Goal: Information Seeking & Learning: Learn about a topic

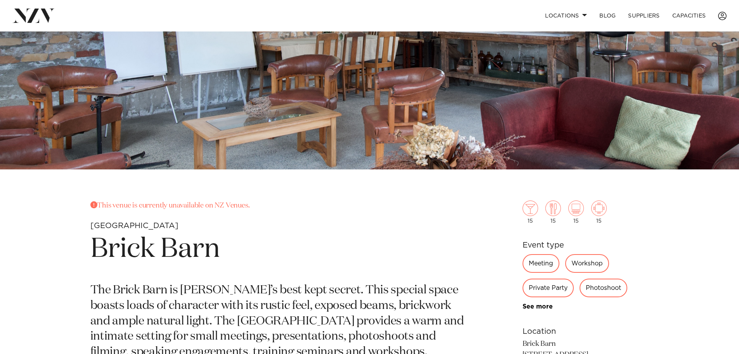
scroll to position [310, 0]
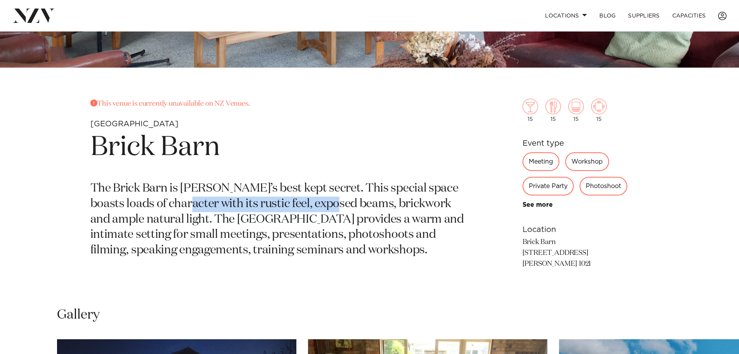
drag, startPoint x: 177, startPoint y: 201, endPoint x: 311, endPoint y: 209, distance: 134.1
click at [323, 202] on p "The Brick Barn is Grey Lynn’s best kept secret. This special space boasts loads…" at bounding box center [278, 219] width 377 height 77
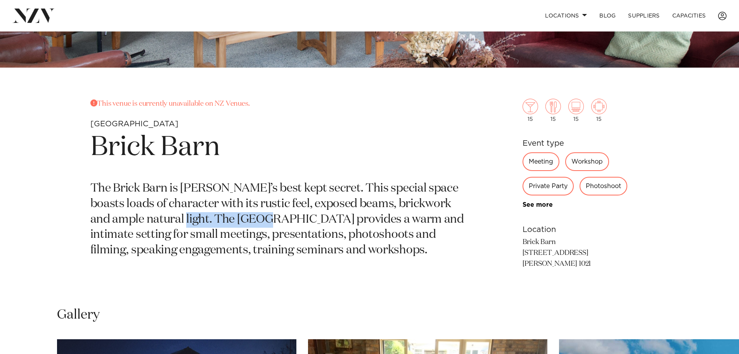
drag, startPoint x: 180, startPoint y: 220, endPoint x: 267, endPoint y: 222, distance: 87.0
click at [267, 222] on p "The Brick Barn is Grey Lynn’s best kept secret. This special space boasts loads…" at bounding box center [278, 219] width 377 height 77
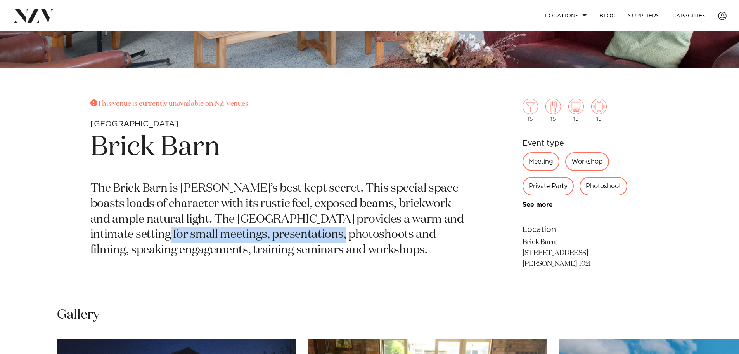
drag, startPoint x: 136, startPoint y: 235, endPoint x: 348, endPoint y: 238, distance: 211.5
click at [330, 235] on p "The Brick Barn is Grey Lynn’s best kept secret. This special space boasts loads…" at bounding box center [278, 219] width 377 height 77
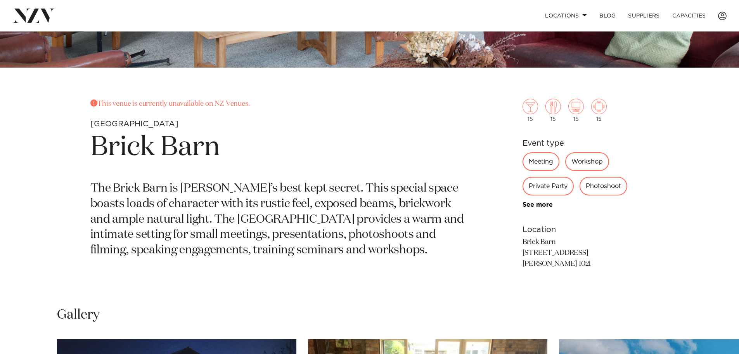
click at [392, 229] on p "The Brick Barn is Grey Lynn’s best kept secret. This special space boasts loads…" at bounding box center [278, 219] width 377 height 77
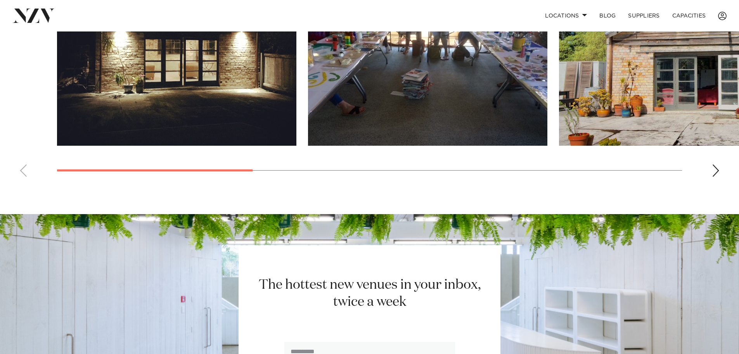
scroll to position [621, 0]
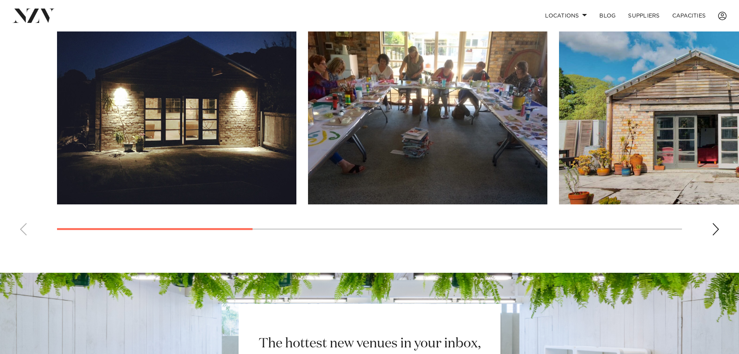
click at [717, 230] on div "Next slide" at bounding box center [716, 229] width 8 height 12
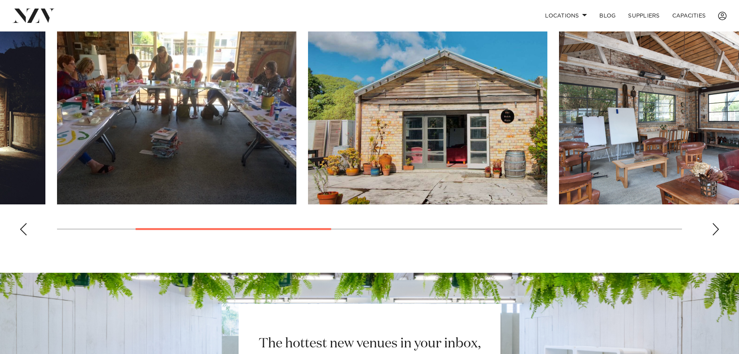
click at [716, 226] on div "Next slide" at bounding box center [716, 229] width 8 height 12
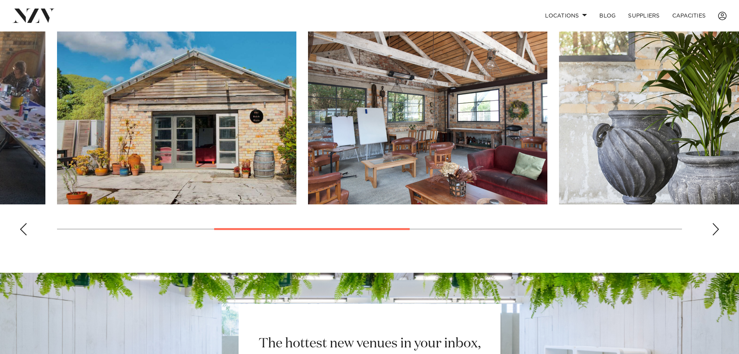
click at [716, 226] on div "Next slide" at bounding box center [716, 229] width 8 height 12
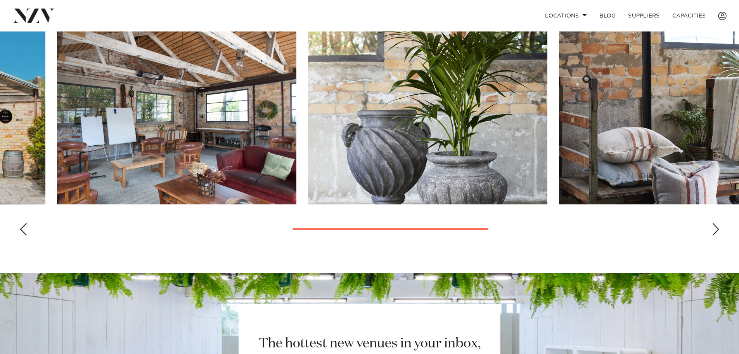
click at [716, 226] on div "Next slide" at bounding box center [716, 229] width 8 height 12
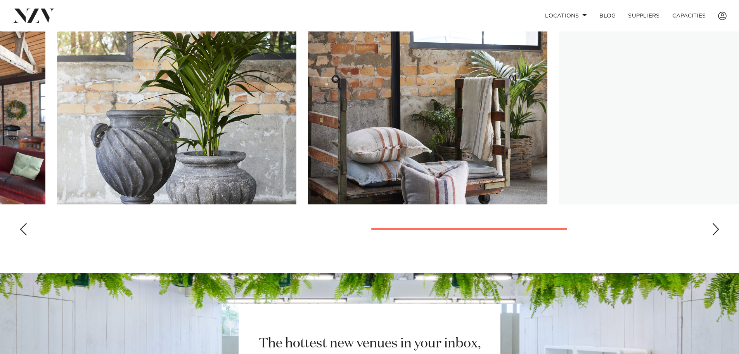
click at [716, 226] on div "Next slide" at bounding box center [716, 229] width 8 height 12
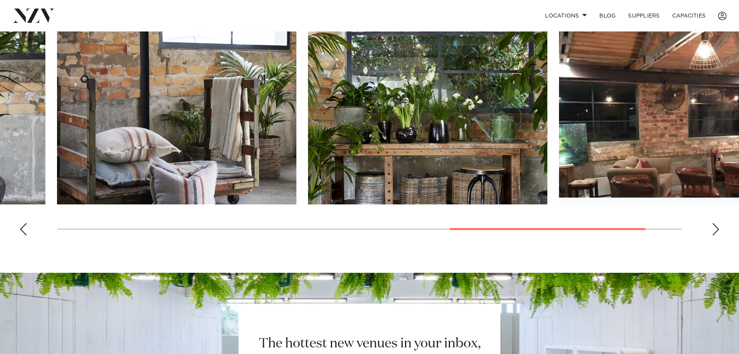
click at [716, 226] on div "Next slide" at bounding box center [716, 229] width 8 height 12
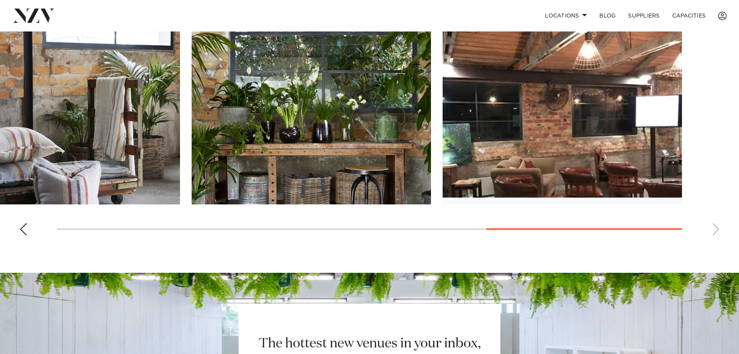
click at [716, 226] on swiper-container at bounding box center [369, 134] width 739 height 213
click at [714, 229] on swiper-container at bounding box center [369, 134] width 739 height 213
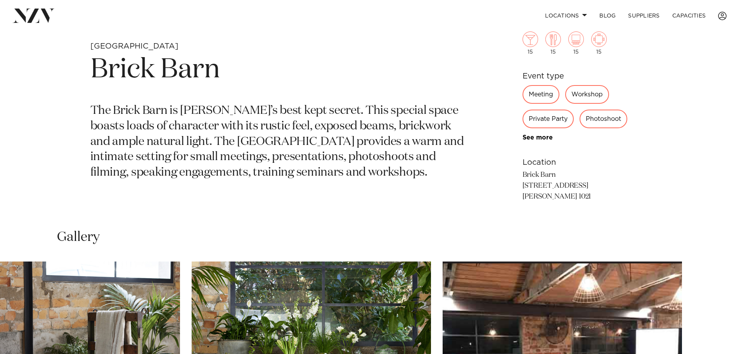
scroll to position [349, 0]
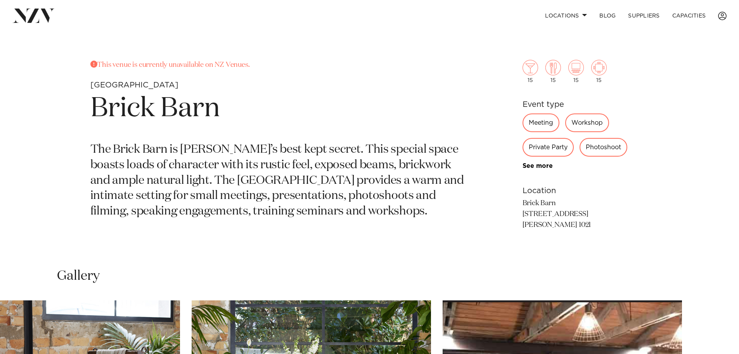
click at [538, 118] on div "Meeting" at bounding box center [541, 122] width 37 height 19
click at [202, 68] on p "This venue is currently unavailable on NZ Venues." at bounding box center [278, 65] width 377 height 11
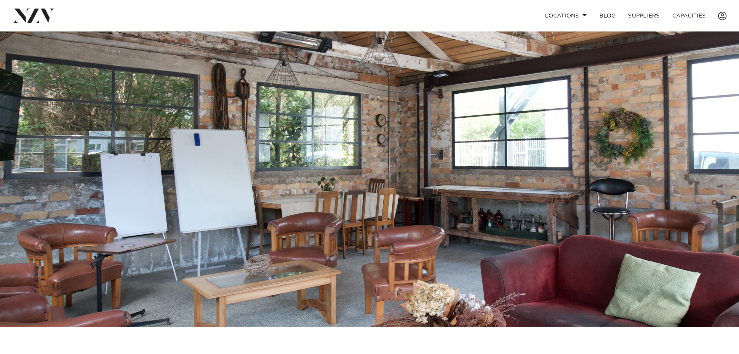
scroll to position [0, 0]
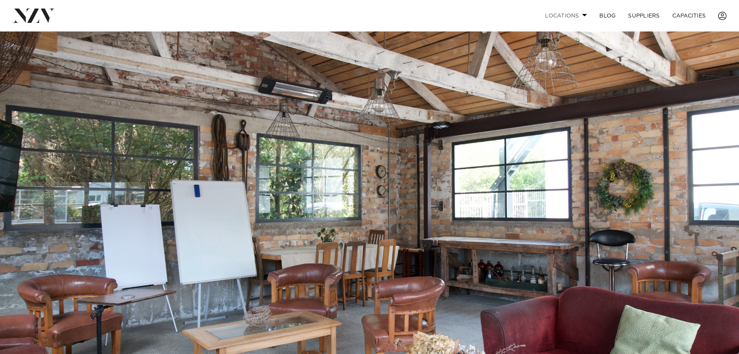
click at [574, 16] on link "Locations" at bounding box center [566, 15] width 54 height 17
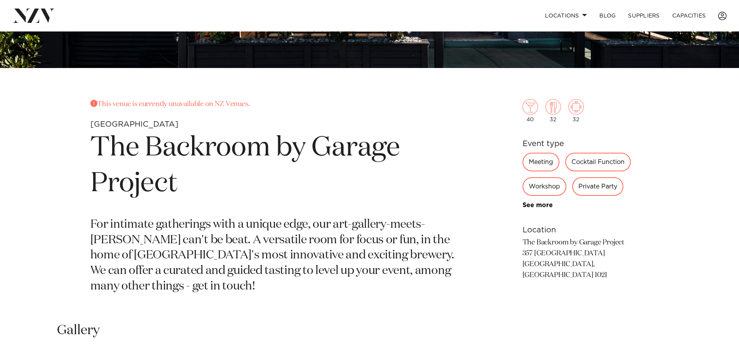
scroll to position [310, 0]
drag, startPoint x: 223, startPoint y: 241, endPoint x: 304, endPoint y: 241, distance: 80.7
click at [304, 240] on p "For intimate gatherings with a unique edge, our art-gallery-meets-[PERSON_NAME]…" at bounding box center [278, 255] width 377 height 77
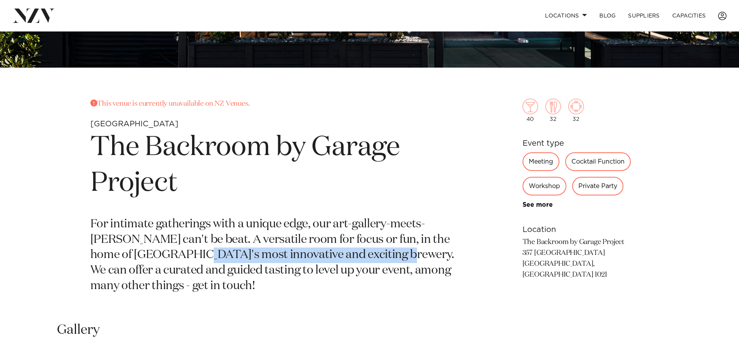
drag, startPoint x: 302, startPoint y: 255, endPoint x: 378, endPoint y: 256, distance: 76.1
click at [378, 255] on p "For intimate gatherings with a unique edge, our art-gallery-meets-speakeasy can…" at bounding box center [278, 255] width 377 height 77
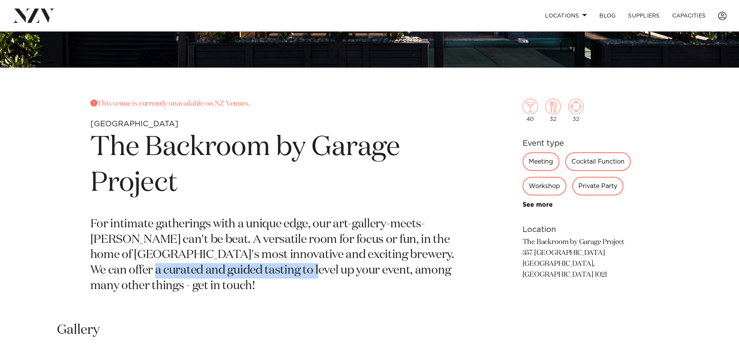
drag, startPoint x: 133, startPoint y: 272, endPoint x: 326, endPoint y: 269, distance: 192.5
click at [326, 269] on p "For intimate gatherings with a unique edge, our art-gallery-meets-speakeasy can…" at bounding box center [278, 255] width 377 height 77
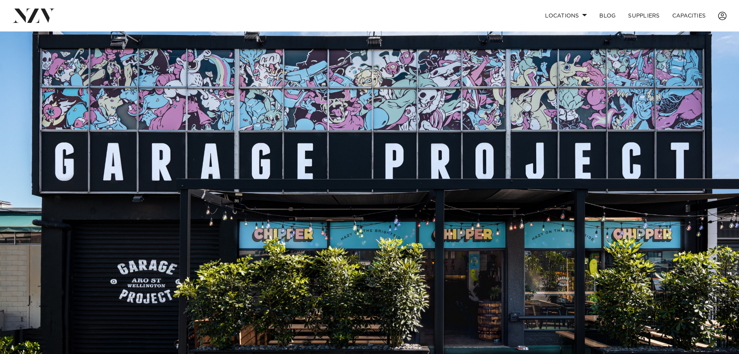
scroll to position [0, 0]
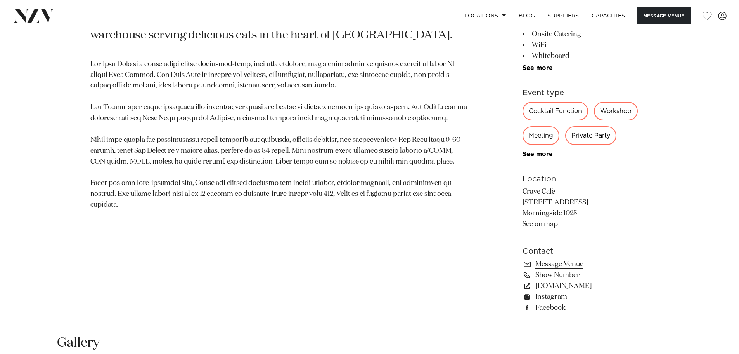
scroll to position [466, 0]
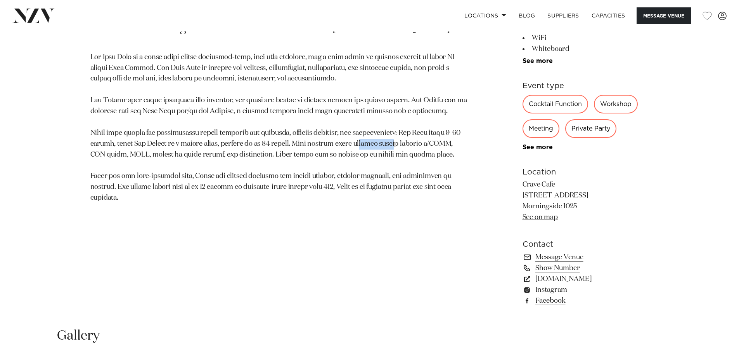
drag, startPoint x: 359, startPoint y: 144, endPoint x: 372, endPoint y: 150, distance: 13.7
click at [401, 145] on p at bounding box center [278, 127] width 377 height 151
drag, startPoint x: 149, startPoint y: 179, endPoint x: 284, endPoint y: 178, distance: 135.5
click at [283, 178] on p at bounding box center [278, 127] width 377 height 151
drag, startPoint x: 310, startPoint y: 178, endPoint x: 369, endPoint y: 178, distance: 59.4
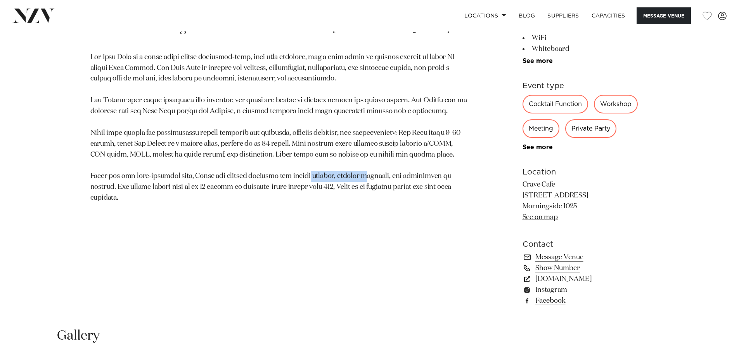
click at [369, 178] on p at bounding box center [278, 127] width 377 height 151
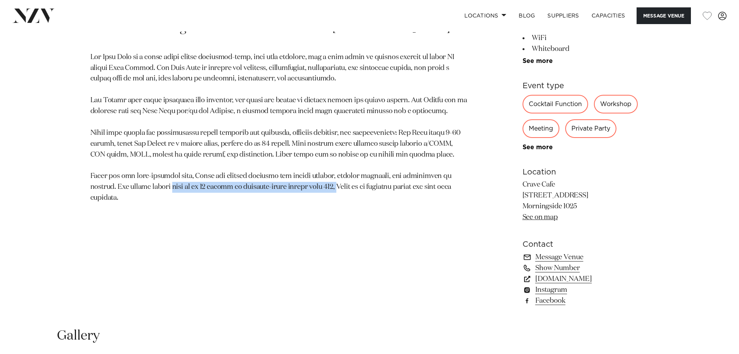
drag, startPoint x: 174, startPoint y: 184, endPoint x: 378, endPoint y: 180, distance: 203.8
click at [340, 184] on p at bounding box center [278, 127] width 377 height 151
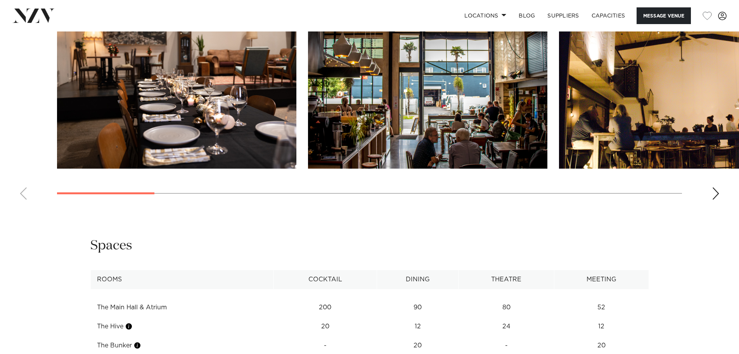
scroll to position [776, 0]
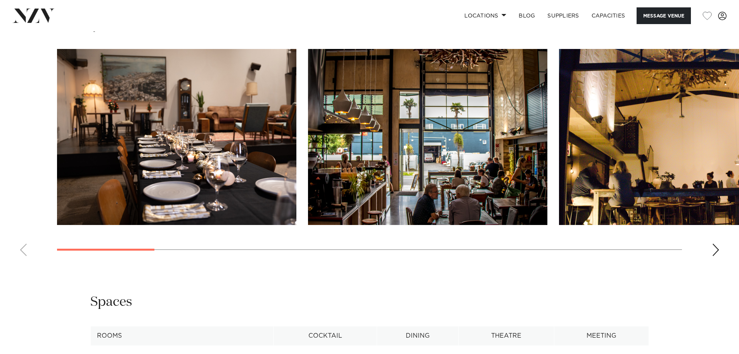
click at [715, 250] on div "Next slide" at bounding box center [716, 249] width 8 height 12
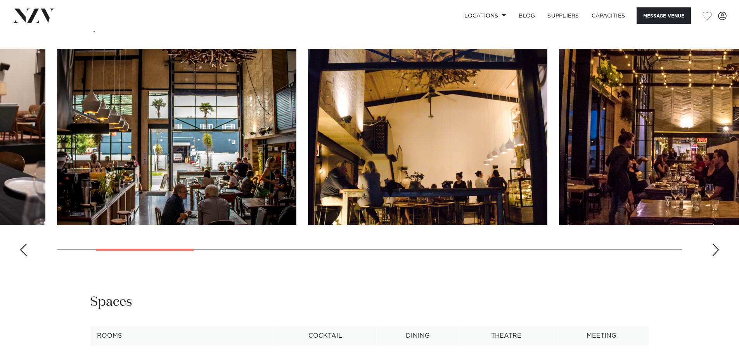
click at [715, 250] on div "Next slide" at bounding box center [716, 249] width 8 height 12
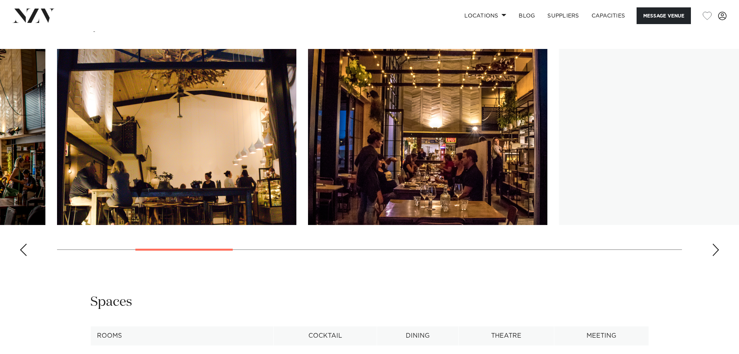
click at [715, 250] on div "Next slide" at bounding box center [716, 249] width 8 height 12
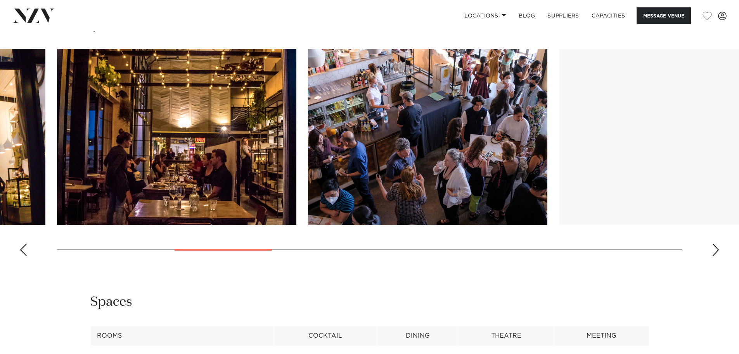
click at [715, 250] on div "Next slide" at bounding box center [716, 249] width 8 height 12
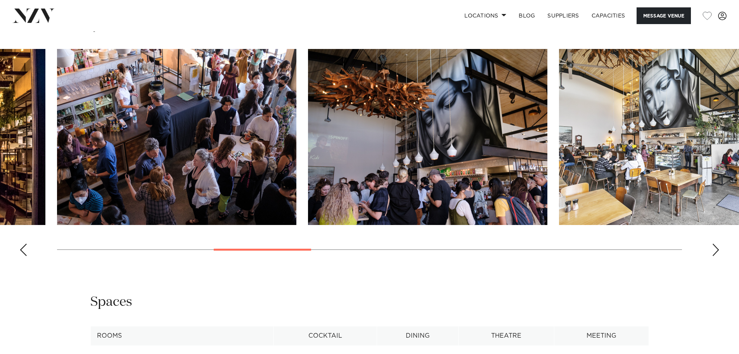
click at [715, 250] on div "Next slide" at bounding box center [716, 249] width 8 height 12
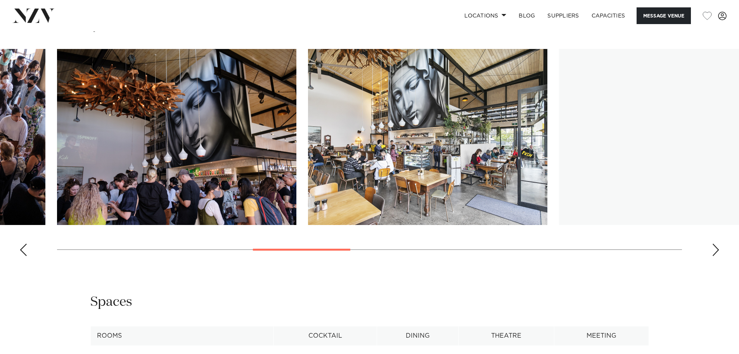
click at [715, 250] on div "Next slide" at bounding box center [716, 249] width 8 height 12
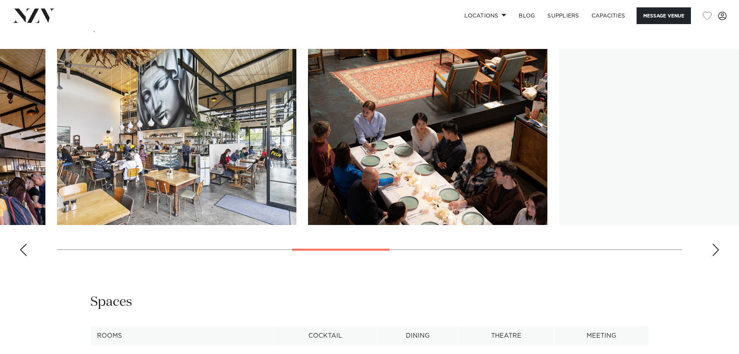
click at [715, 250] on div "Next slide" at bounding box center [716, 249] width 8 height 12
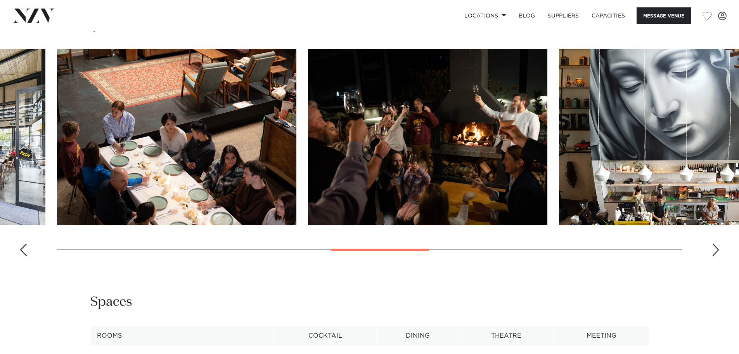
click at [715, 250] on div "Next slide" at bounding box center [716, 249] width 8 height 12
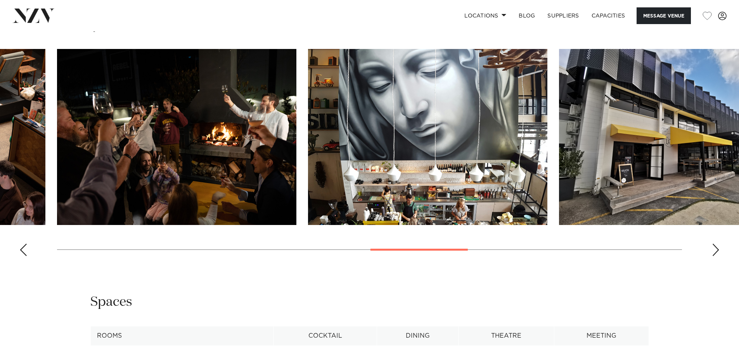
click at [715, 250] on div "Next slide" at bounding box center [716, 249] width 8 height 12
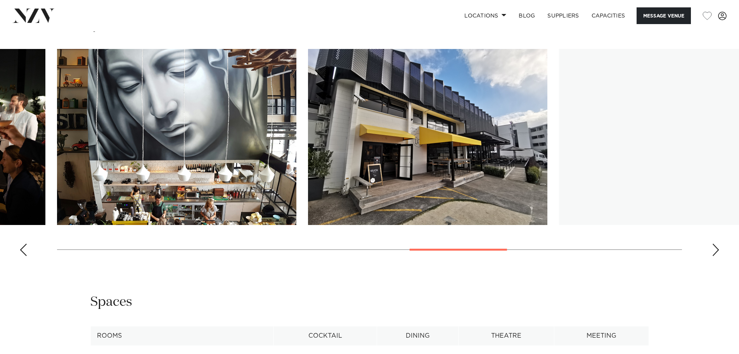
click at [715, 250] on div "Next slide" at bounding box center [716, 249] width 8 height 12
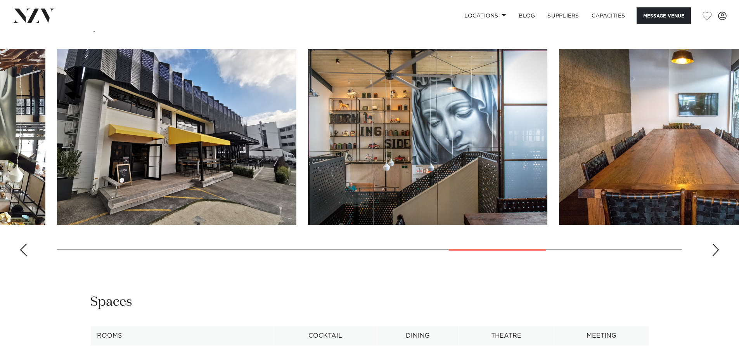
click at [714, 250] on div "Next slide" at bounding box center [716, 249] width 8 height 12
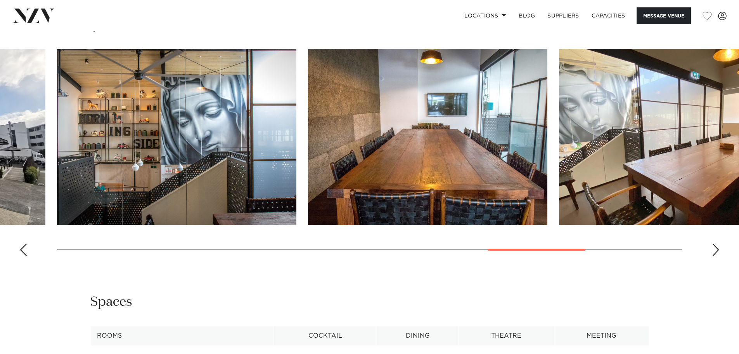
click at [714, 250] on div "Next slide" at bounding box center [716, 249] width 8 height 12
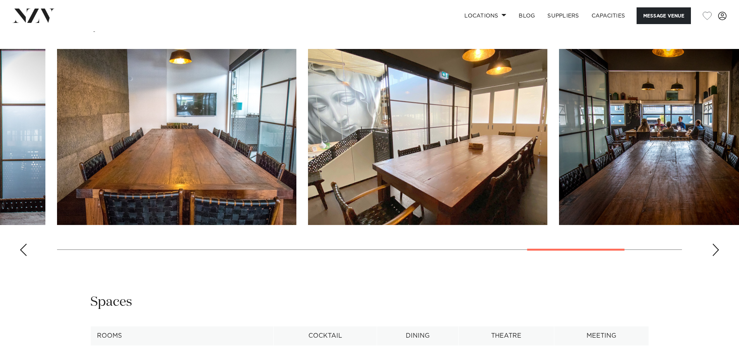
click at [714, 250] on div "Next slide" at bounding box center [716, 249] width 8 height 12
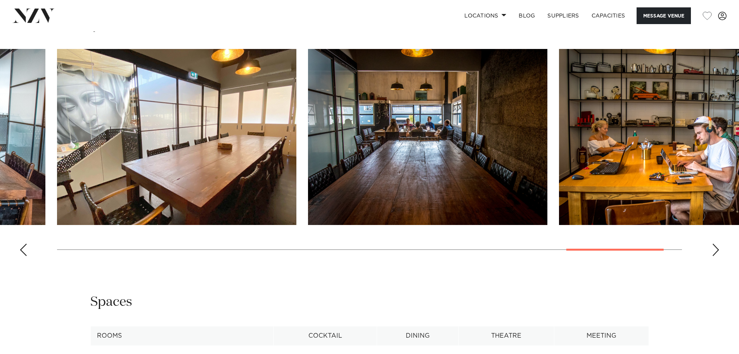
click at [714, 250] on div "Next slide" at bounding box center [716, 249] width 8 height 12
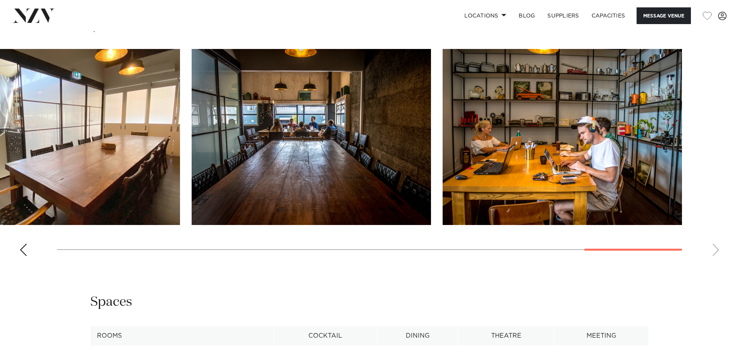
click at [713, 250] on swiper-container at bounding box center [369, 155] width 739 height 213
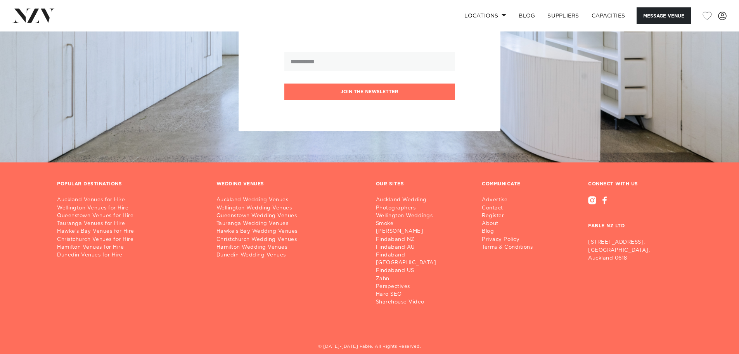
scroll to position [1306, 0]
